Goal: Task Accomplishment & Management: Manage account settings

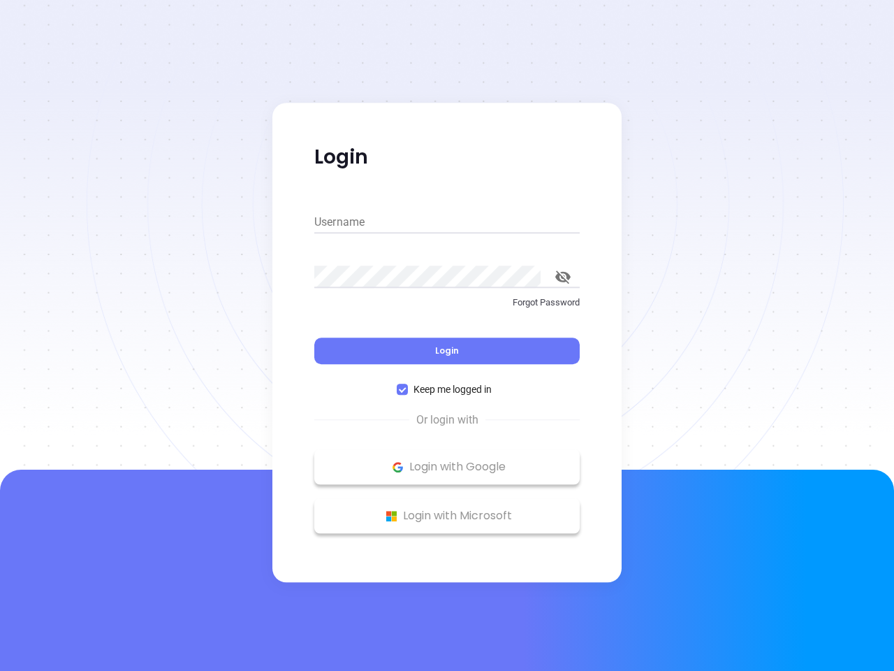
click at [447, 335] on div "Login" at bounding box center [447, 342] width 266 height 43
click at [447, 222] on input "Username" at bounding box center [447, 222] width 266 height 22
click at [563, 277] on icon "toggle password visibility" at bounding box center [562, 276] width 15 height 13
click at [447, 351] on span "Login" at bounding box center [447, 350] width 24 height 12
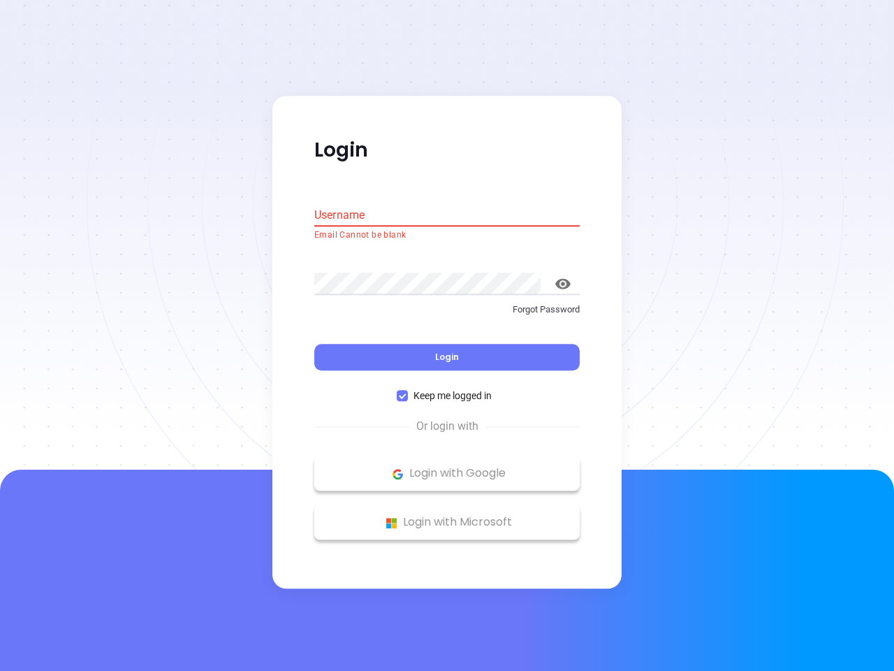
click at [447, 389] on span "Keep me logged in" at bounding box center [452, 395] width 89 height 15
click at [408, 391] on input "Keep me logged in" at bounding box center [402, 396] width 11 height 11
checkbox input "false"
click at [447, 467] on p "Login with Google" at bounding box center [447, 473] width 252 height 21
click at [447, 516] on p "Login with Microsoft" at bounding box center [447, 522] width 252 height 21
